Goal: Unclear: Browse casually

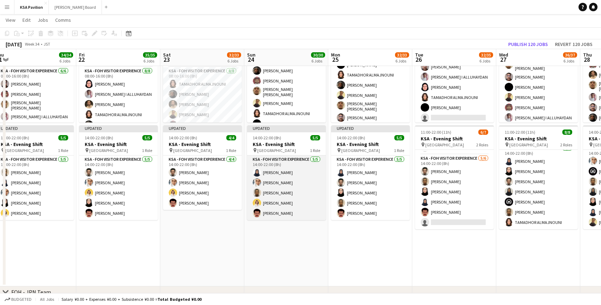
scroll to position [0, 262]
